Goal: Information Seeking & Learning: Learn about a topic

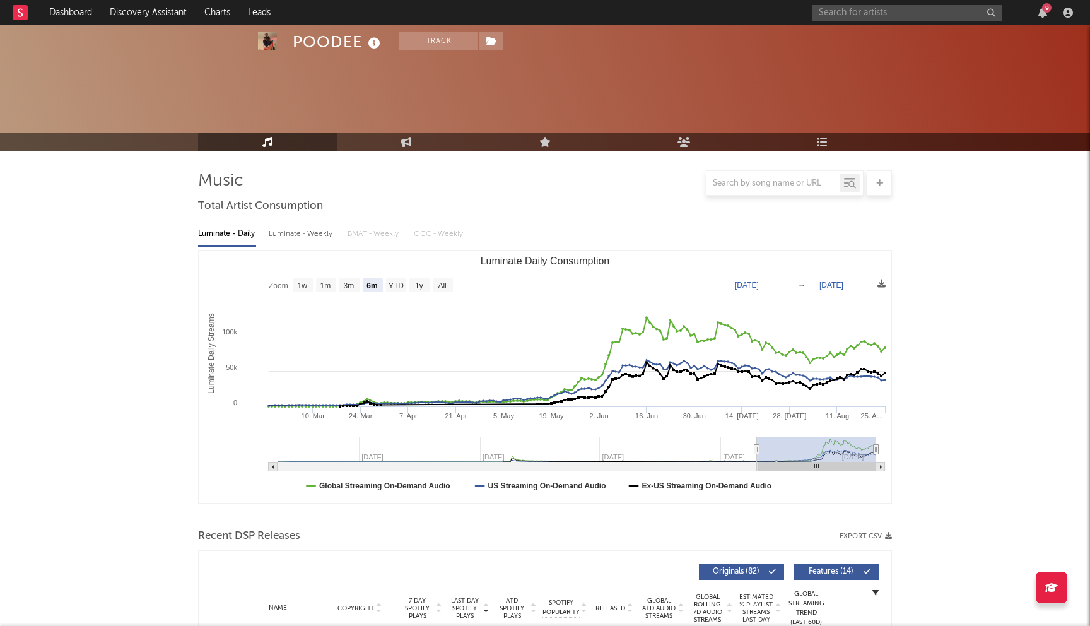
select select "6m"
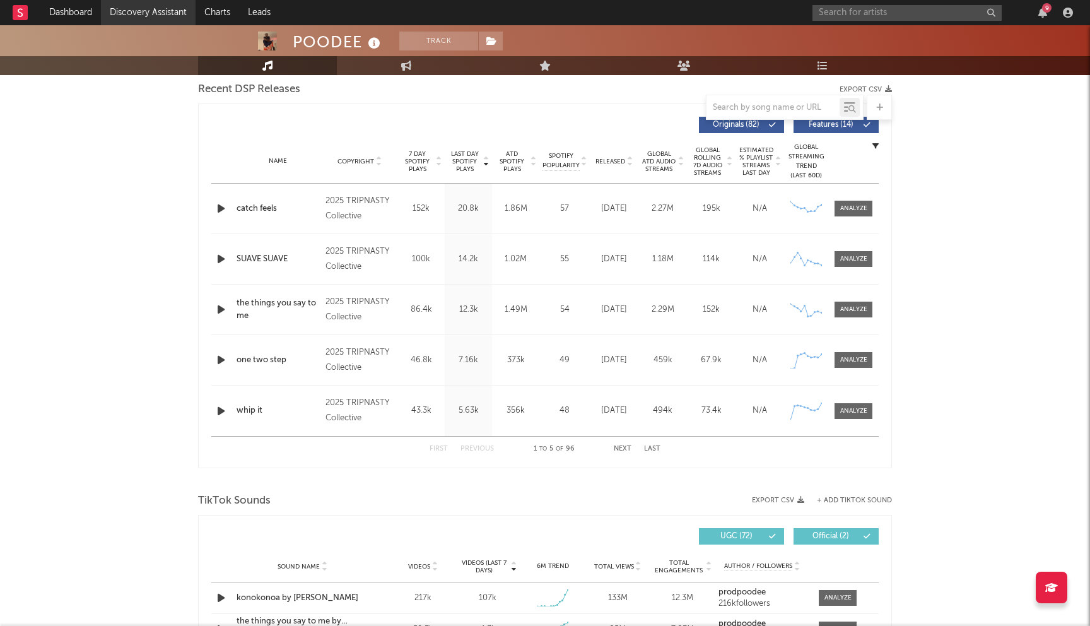
click at [167, 20] on link "Discovery Assistant" at bounding box center [148, 12] width 95 height 25
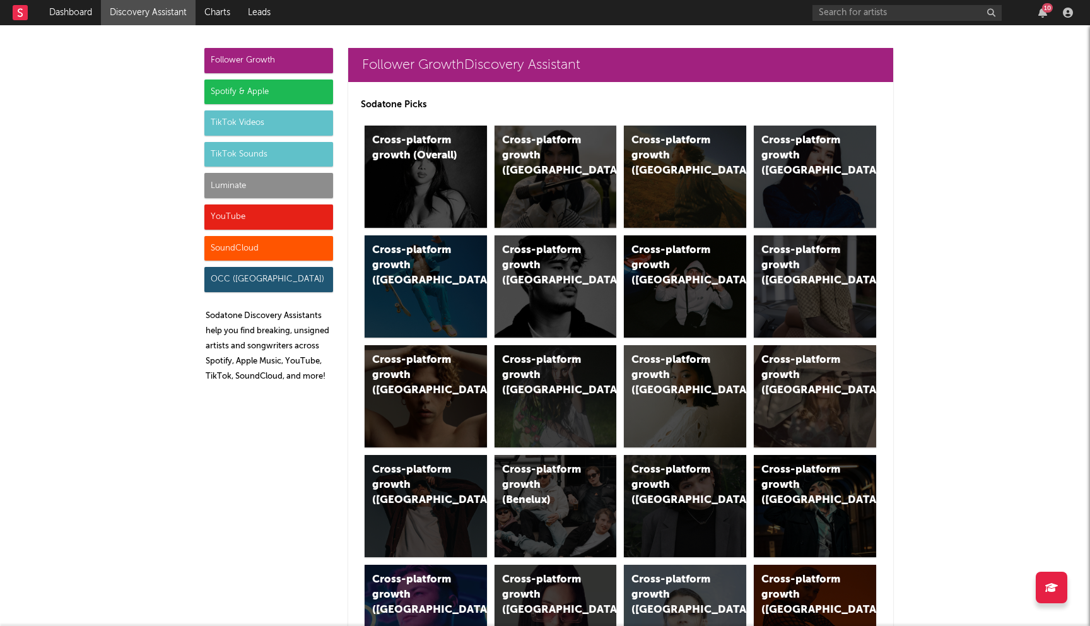
click at [277, 90] on div "Spotify & Apple" at bounding box center [268, 91] width 129 height 25
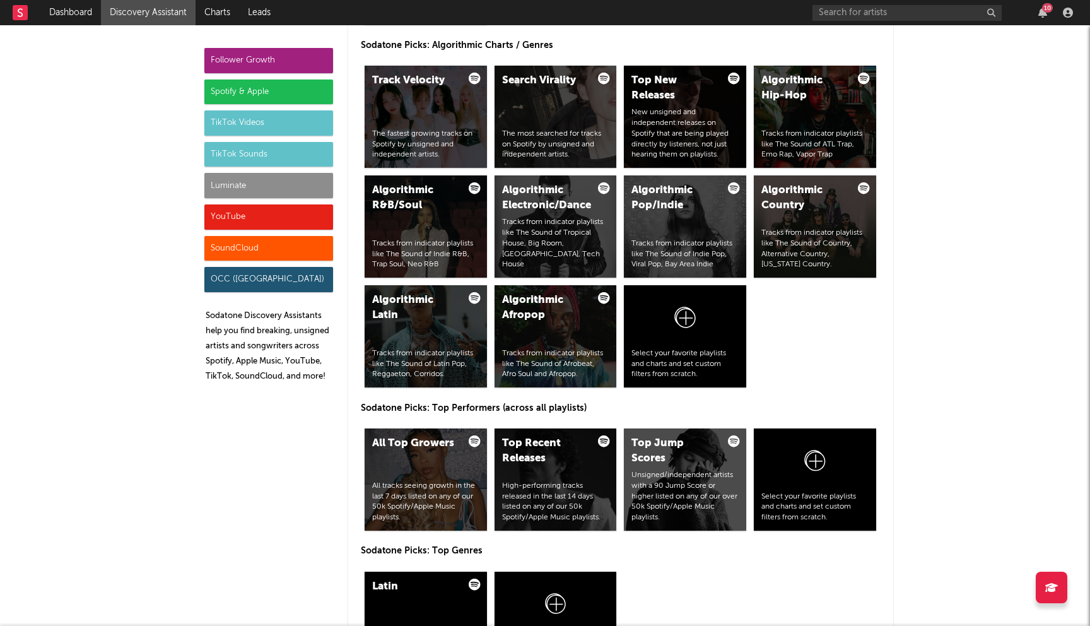
scroll to position [1591, 0]
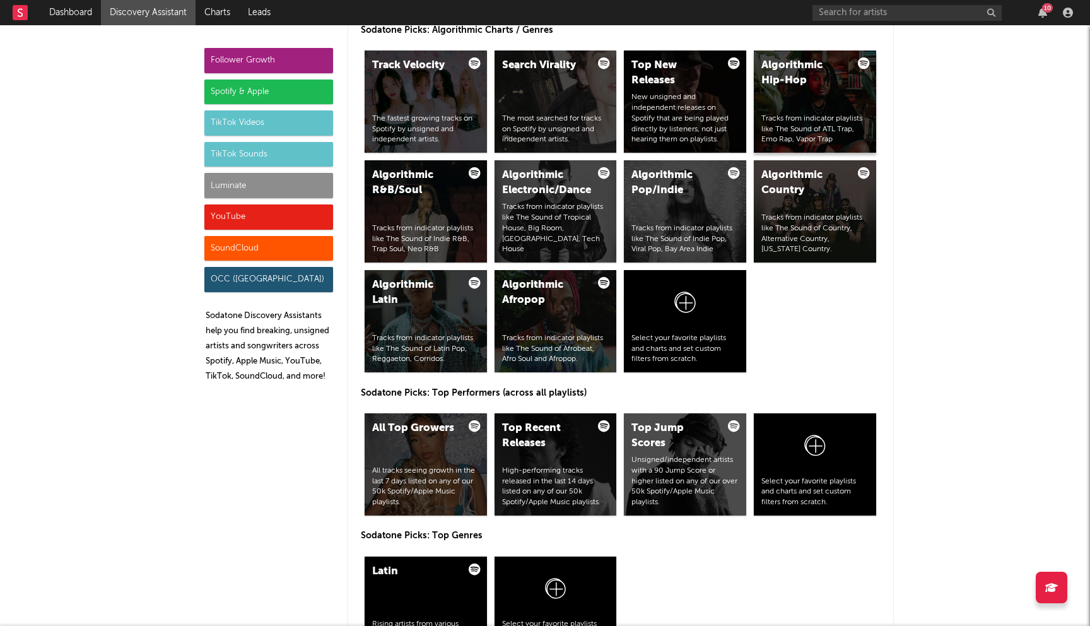
click at [767, 108] on div "Algorithmic Hip-Hop Tracks from indicator playlists like The Sound of ATL Trap,…" at bounding box center [815, 101] width 122 height 102
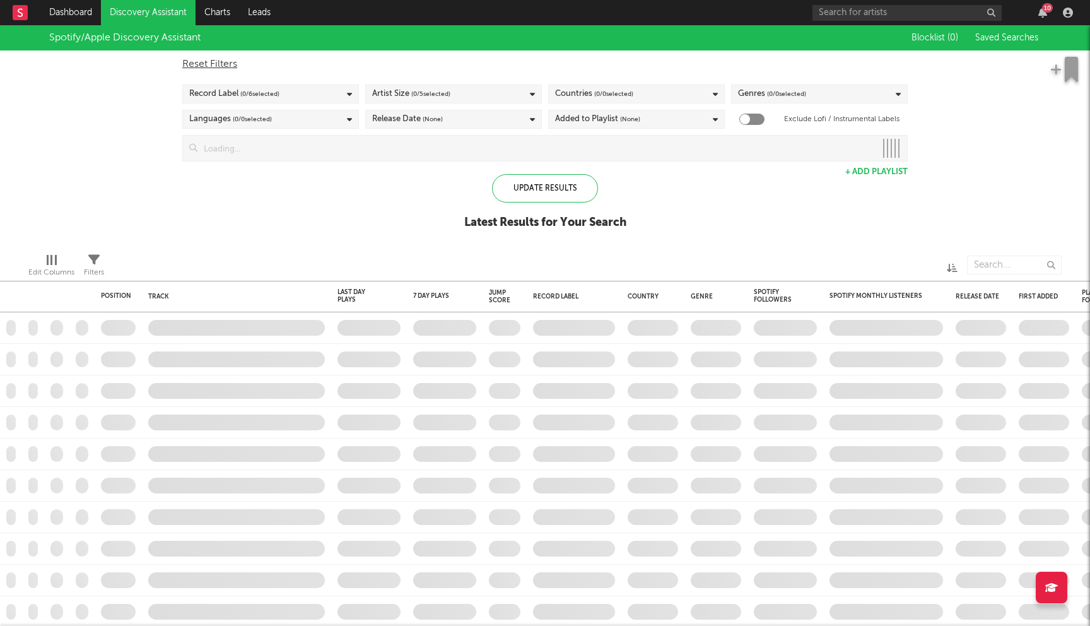
checkbox input "true"
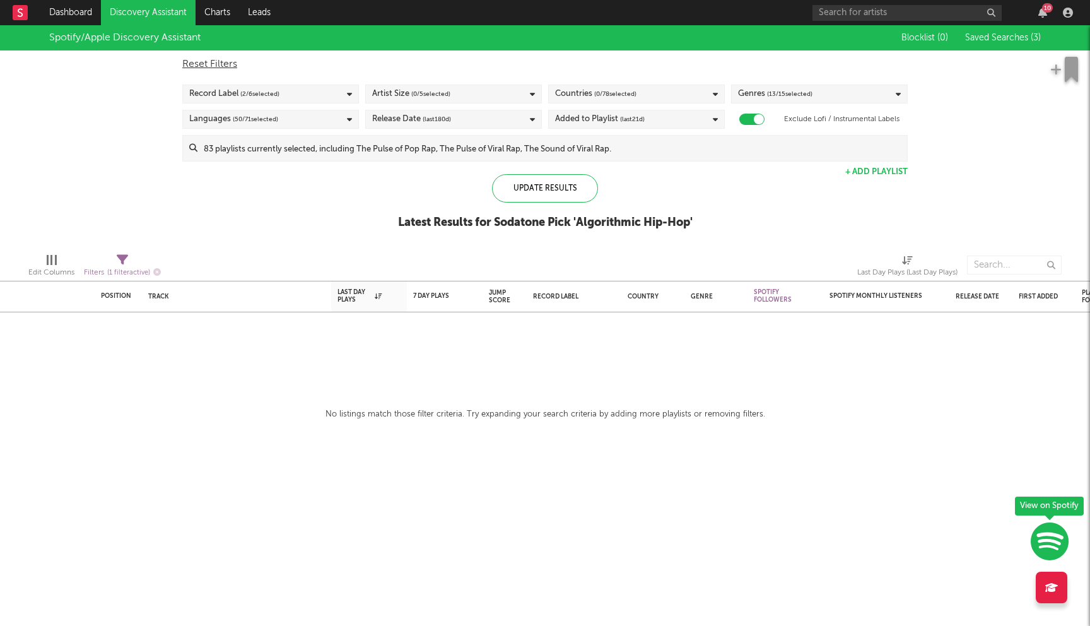
click at [636, 92] on span "( 0 / 78 selected)" at bounding box center [615, 93] width 42 height 15
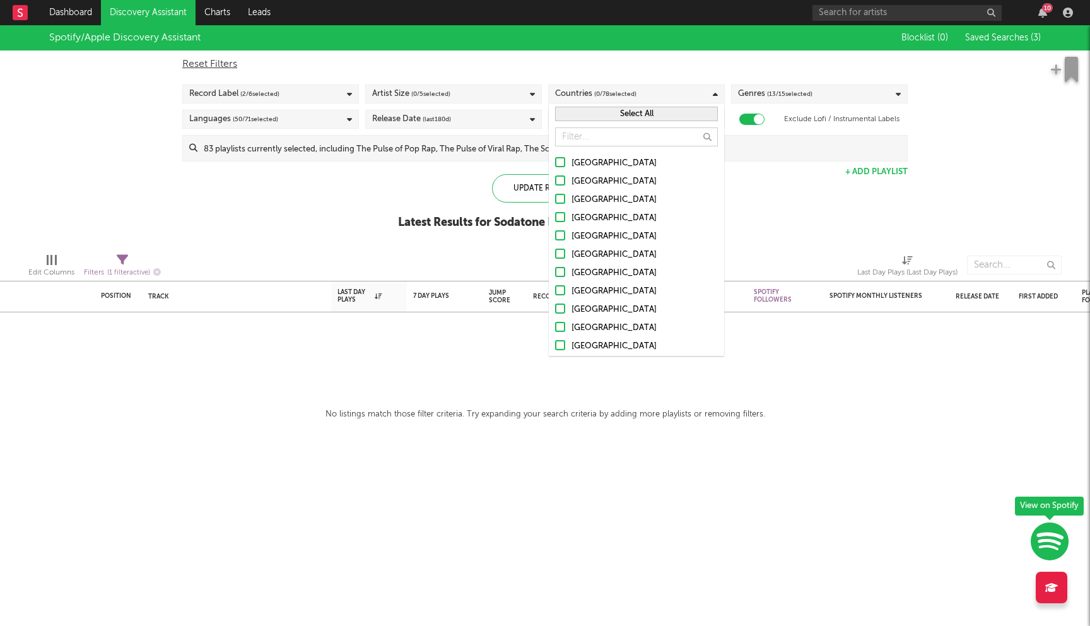
click at [627, 116] on button "Select All" at bounding box center [636, 114] width 163 height 15
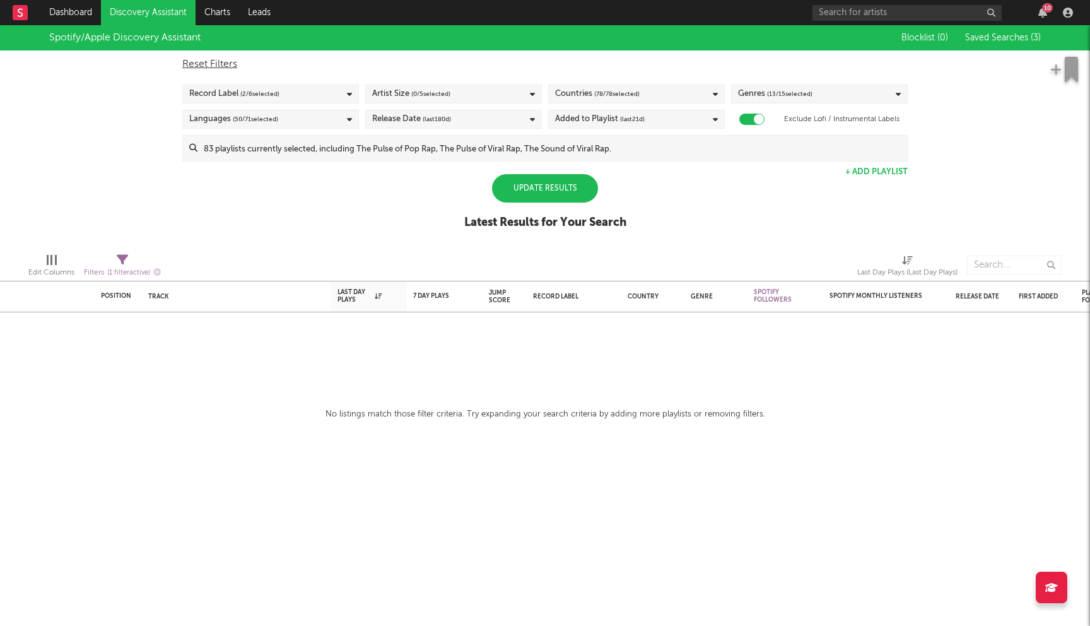
click at [448, 195] on div "Spotify/Apple Discovery Assistant Blocklist ( 0 ) Saved Searches ( 3 ) Reset Fi…" at bounding box center [545, 134] width 1090 height 218
click at [538, 191] on div "Update Results" at bounding box center [545, 188] width 106 height 28
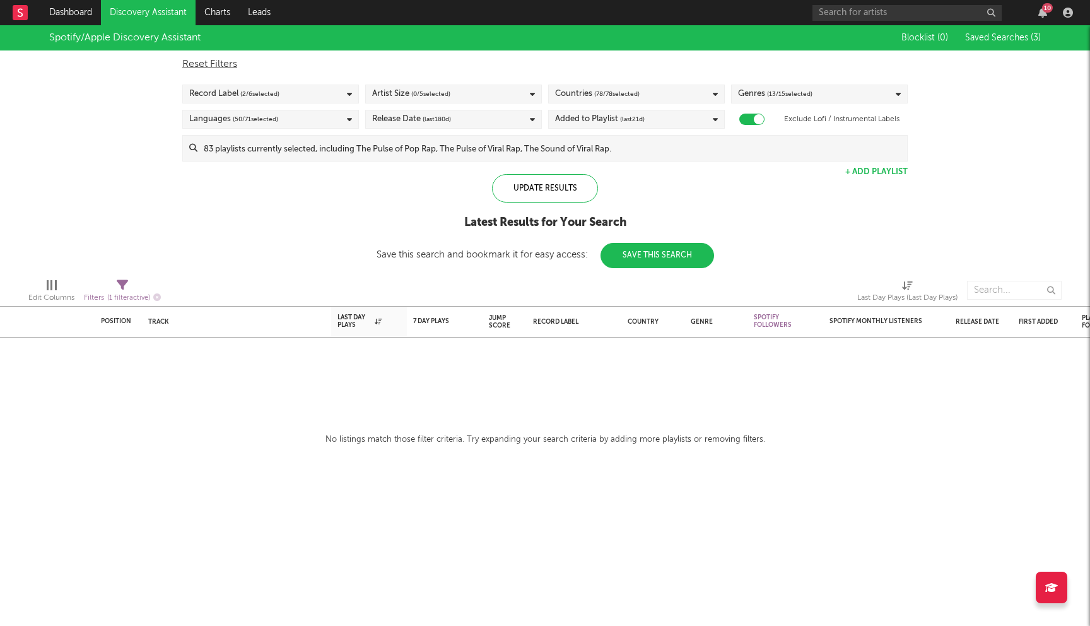
click at [445, 96] on span "( 0 / 5 selected)" at bounding box center [430, 93] width 39 height 15
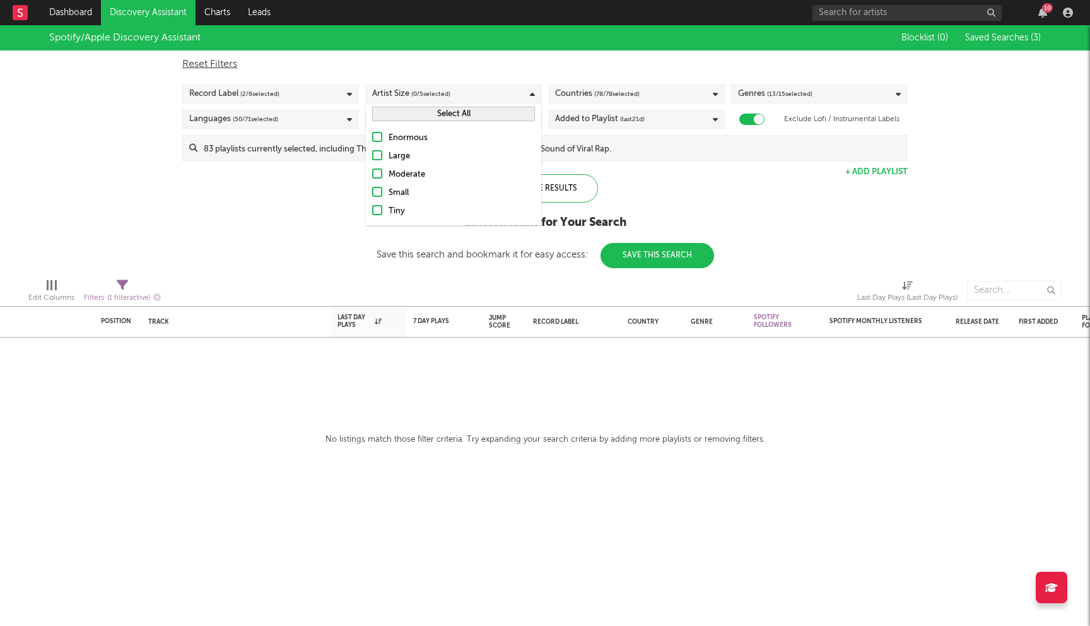
click at [422, 172] on div "Moderate" at bounding box center [462, 174] width 146 height 15
click at [372, 172] on input "Moderate" at bounding box center [372, 174] width 0 height 15
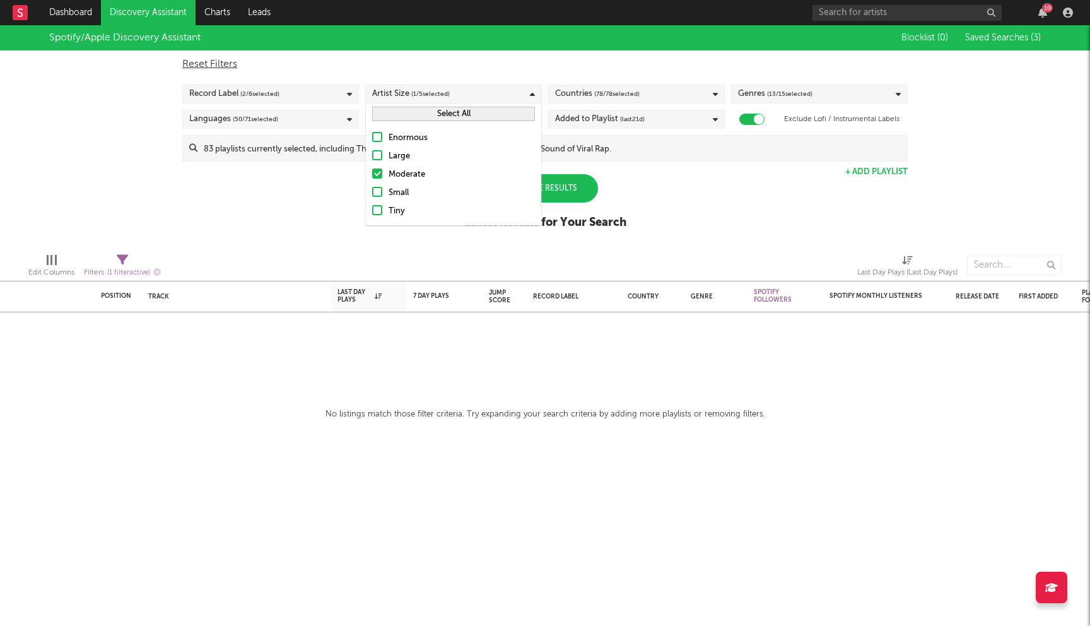
click at [411, 192] on div "Small" at bounding box center [462, 192] width 146 height 15
click at [372, 192] on input "Small" at bounding box center [372, 192] width 0 height 15
click at [399, 214] on div "Tiny" at bounding box center [462, 211] width 146 height 15
click at [372, 214] on input "Tiny" at bounding box center [372, 211] width 0 height 15
click at [313, 204] on div "Spotify/Apple Discovery Assistant Blocklist ( 0 ) Saved Searches ( 3 ) Reset Fi…" at bounding box center [545, 134] width 1090 height 218
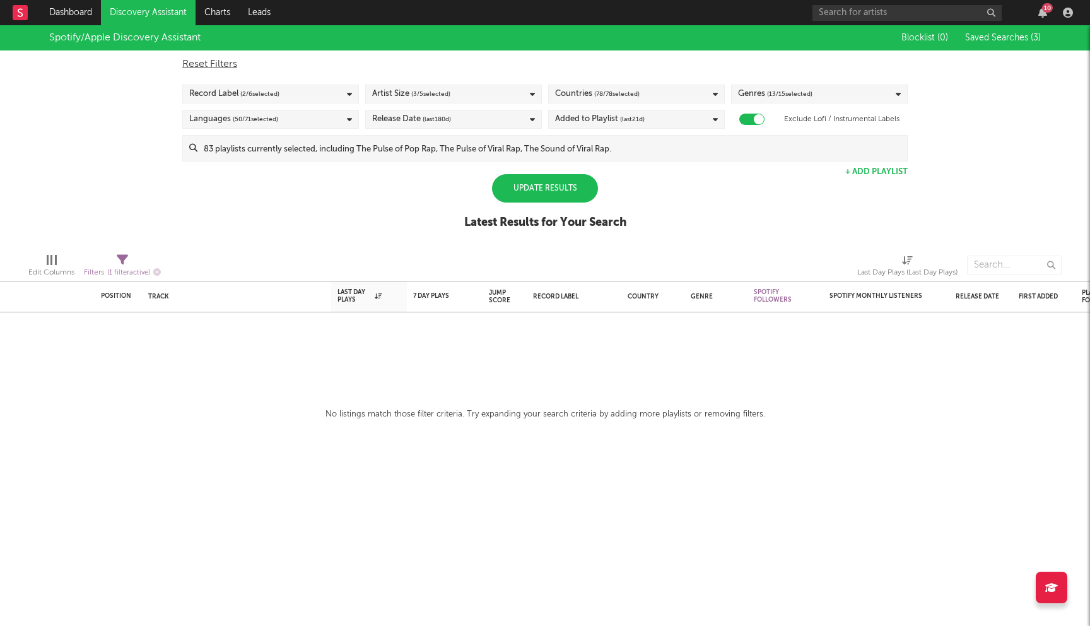
click at [577, 189] on div "Update Results" at bounding box center [545, 188] width 106 height 28
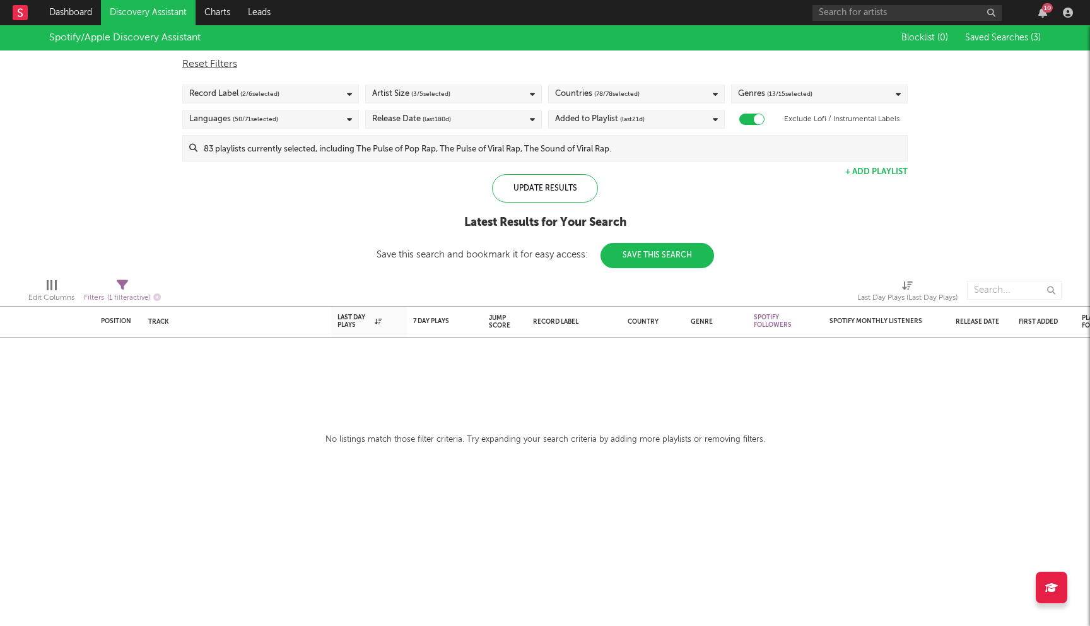
click at [457, 92] on div "Artist Size ( 3 / 5 selected)" at bounding box center [453, 94] width 177 height 19
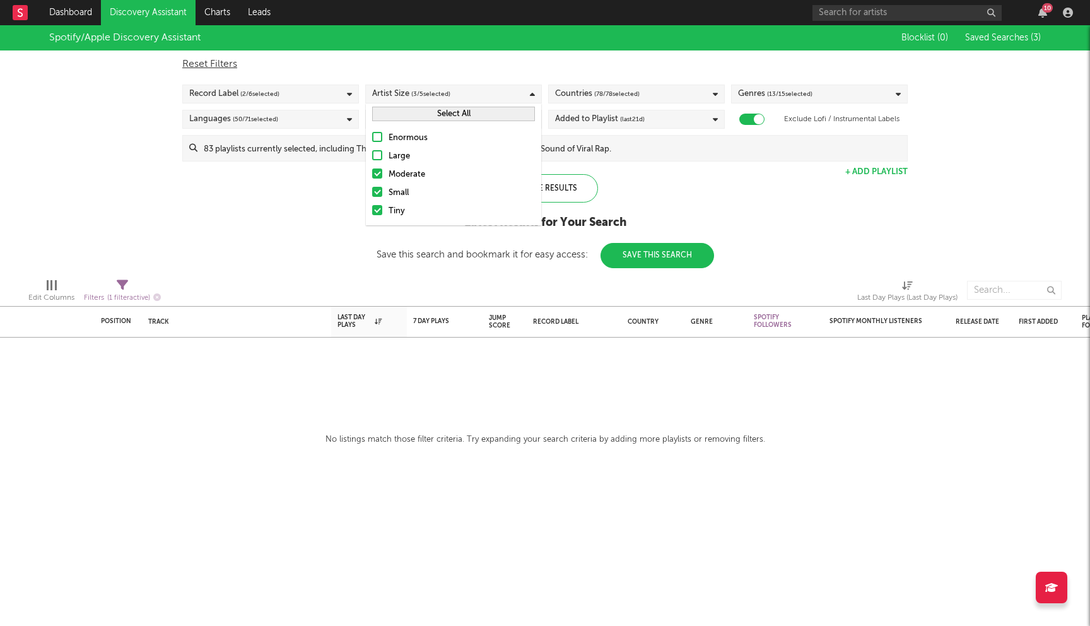
click at [420, 155] on div "Large" at bounding box center [462, 156] width 146 height 15
click at [372, 155] on input "Large" at bounding box center [372, 156] width 0 height 15
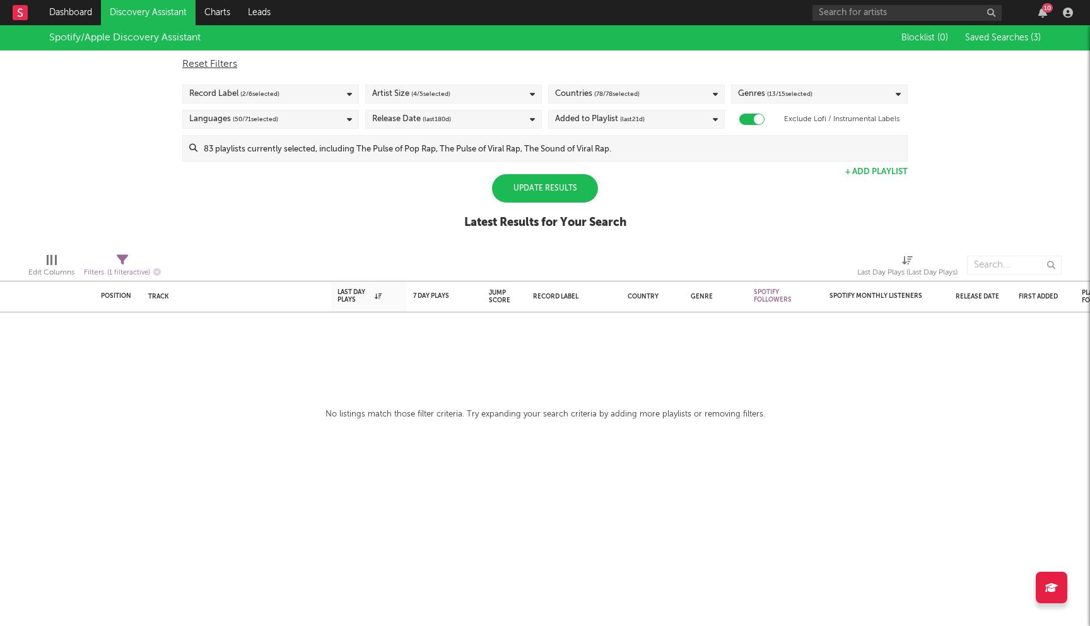
click at [298, 196] on div "Spotify/Apple Discovery Assistant Blocklist ( 0 ) Saved Searches ( 3 ) Reset Fi…" at bounding box center [545, 134] width 1090 height 218
click at [532, 157] on input at bounding box center [552, 148] width 710 height 25
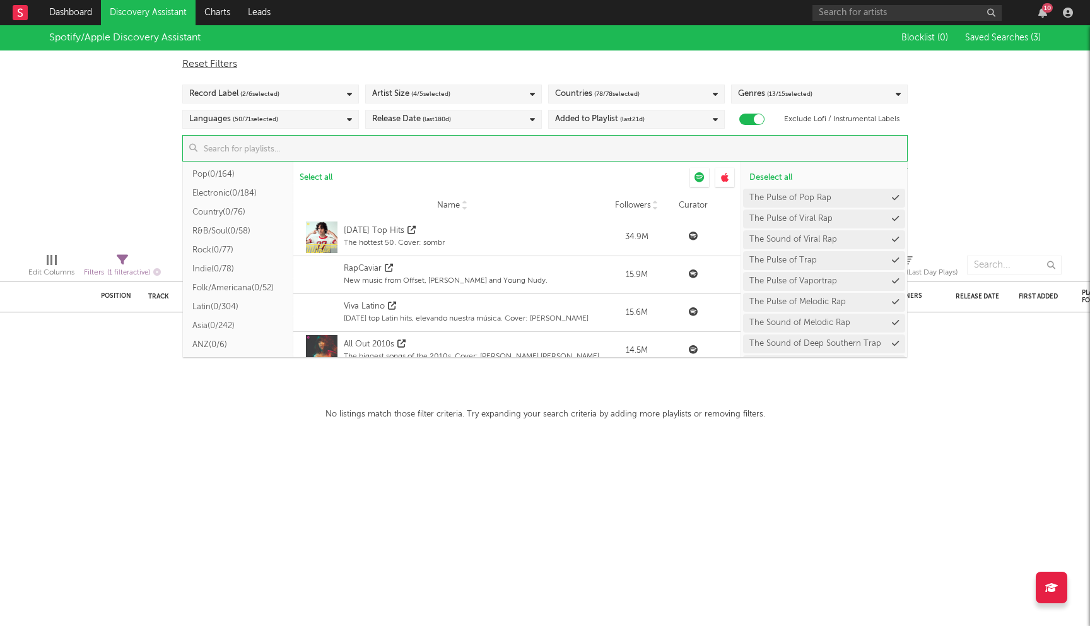
scroll to position [139, 0]
click at [230, 228] on button "R&B/Soul ( 0/58 )" at bounding box center [238, 227] width 110 height 19
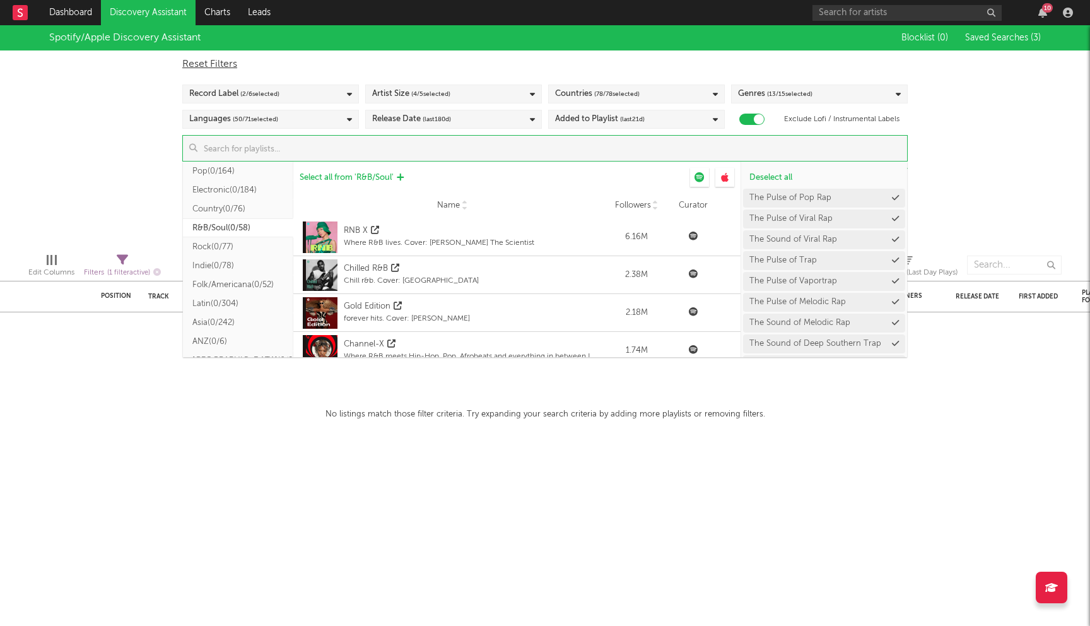
click at [363, 176] on span "Select all from ' R&B/Soul '" at bounding box center [347, 177] width 94 height 8
click at [235, 227] on button "Hip-Hop ( 0/127 )" at bounding box center [238, 230] width 110 height 19
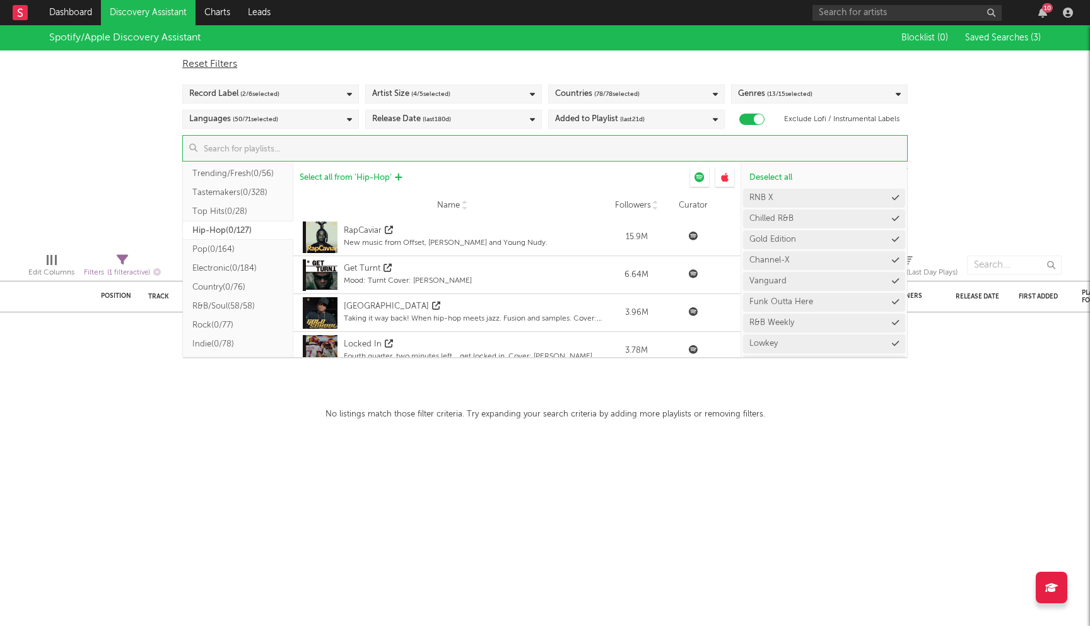
click at [347, 179] on span "Select all from ' Hip-Hop '" at bounding box center [346, 177] width 92 height 8
click at [134, 152] on div "Spotify/Apple Discovery Assistant Blocklist ( 0 ) Saved Searches ( 3 ) Reset Fi…" at bounding box center [545, 134] width 1090 height 218
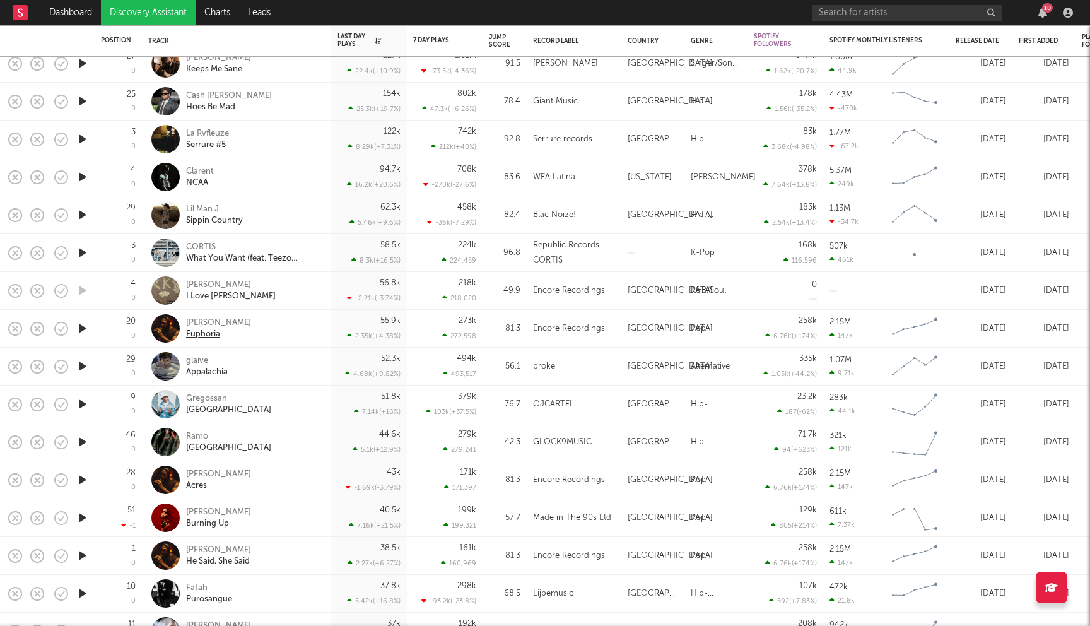
click at [211, 322] on div "[PERSON_NAME]" at bounding box center [218, 322] width 65 height 11
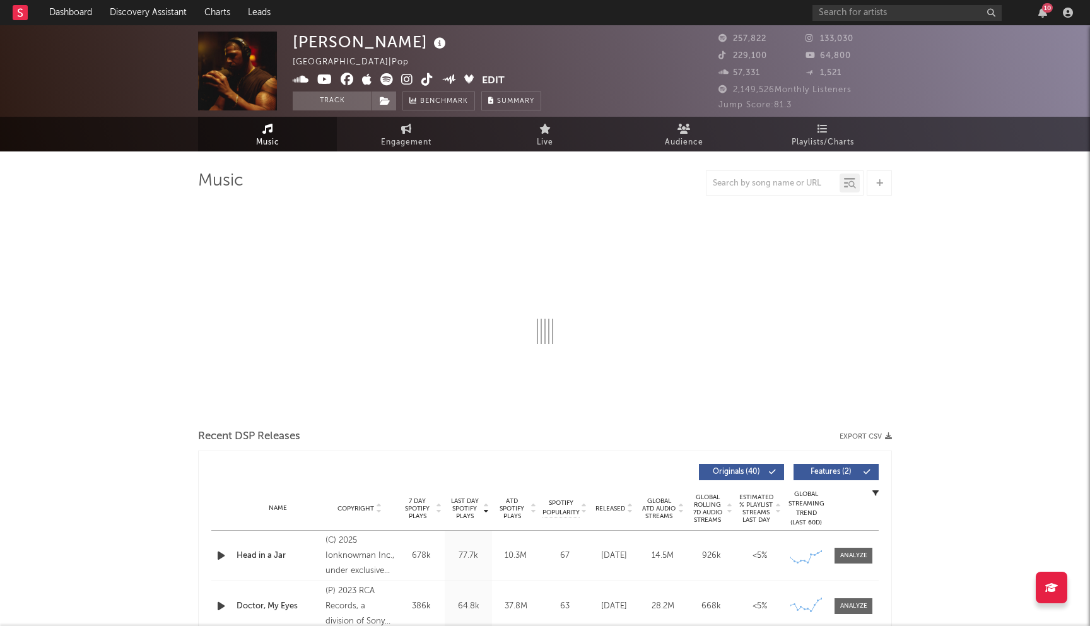
select select "6m"
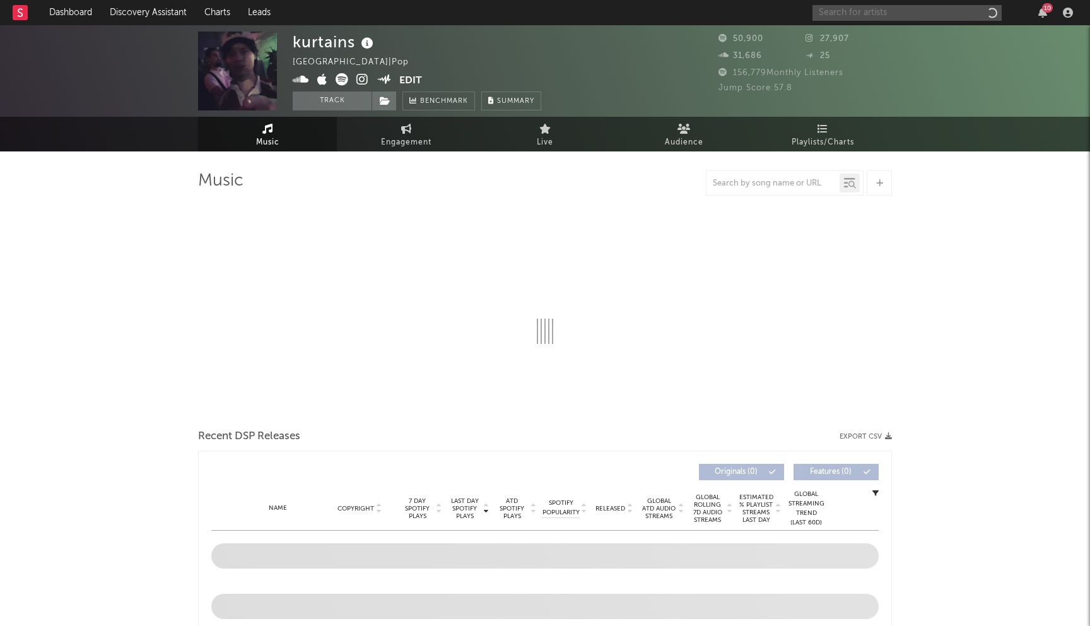
click at [876, 13] on input "text" at bounding box center [906, 13] width 189 height 16
type input "carrj"
select select "6m"
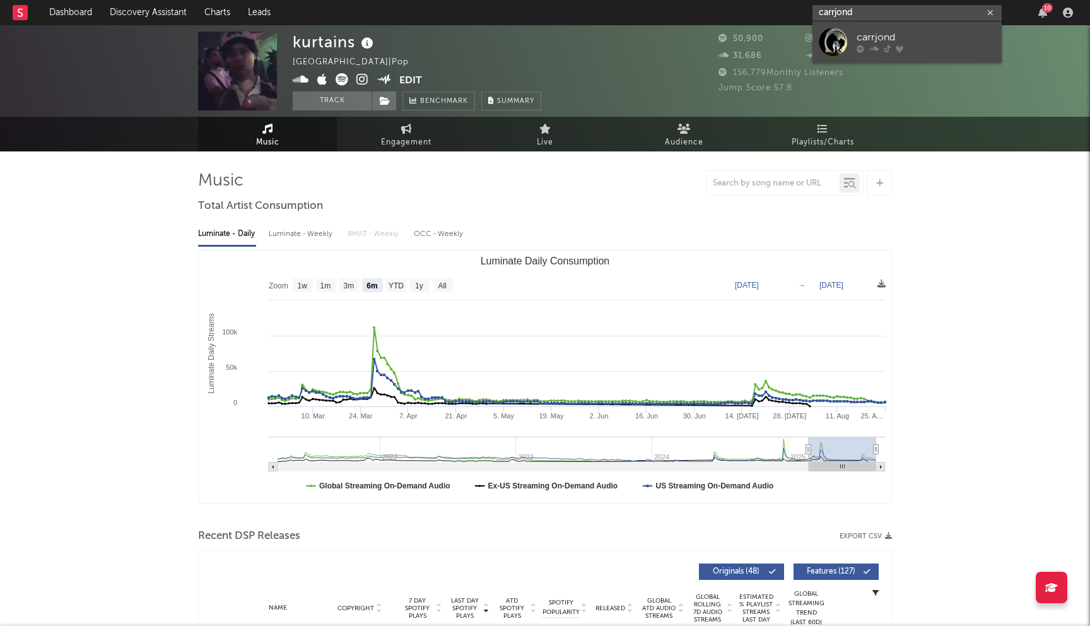
type input "carrjond"
click at [894, 45] on div at bounding box center [926, 49] width 139 height 8
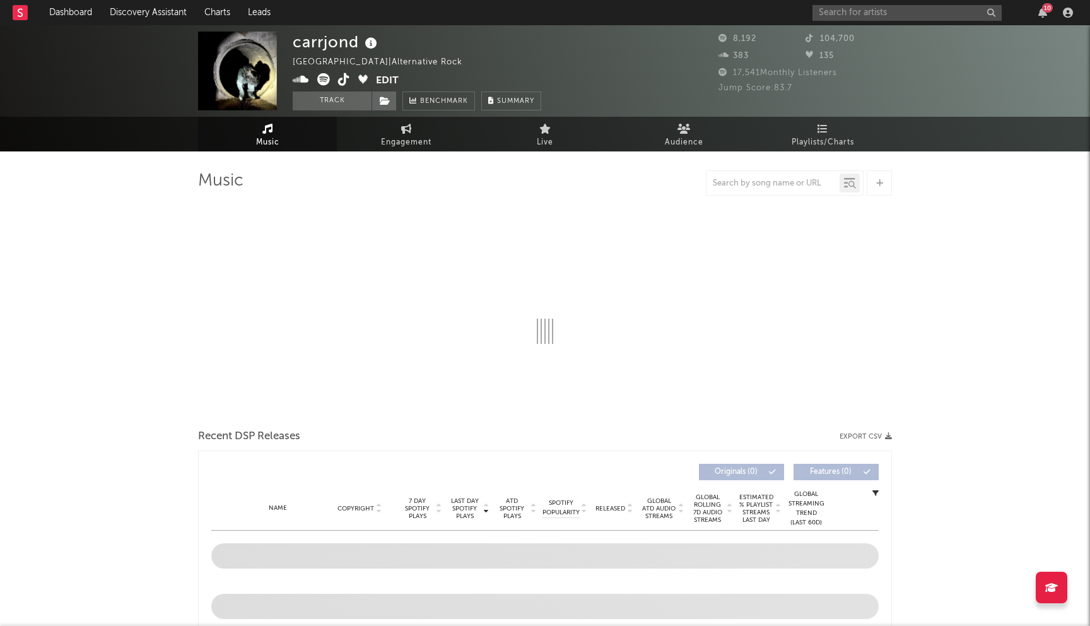
select select "6m"
